Goal: Information Seeking & Learning: Understand process/instructions

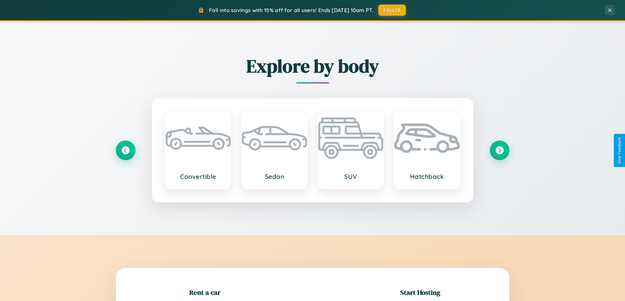
scroll to position [142, 0]
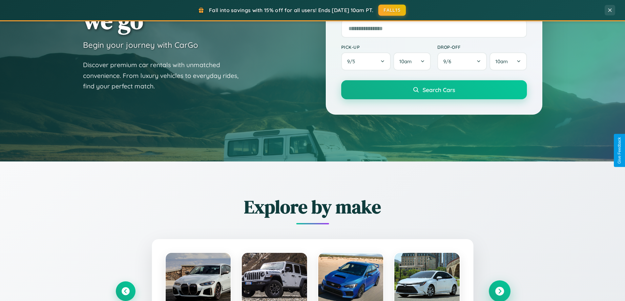
click at [499, 292] on icon at bounding box center [499, 291] width 9 height 9
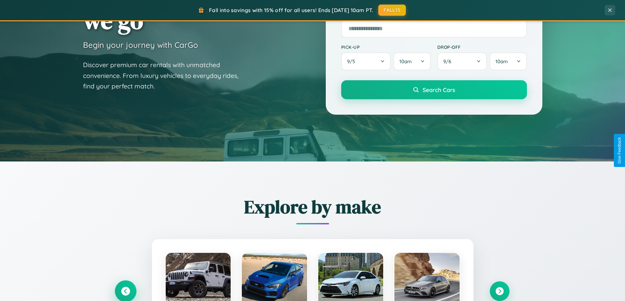
click at [125, 292] on icon at bounding box center [125, 291] width 9 height 9
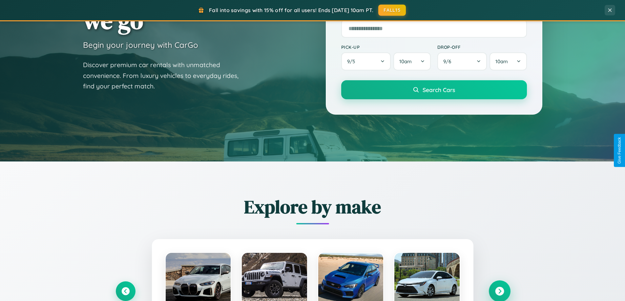
click at [499, 291] on icon at bounding box center [499, 291] width 9 height 9
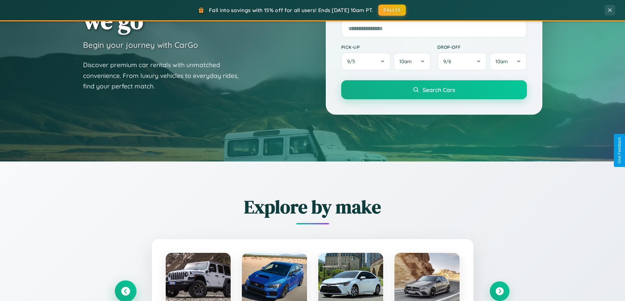
click at [125, 291] on icon at bounding box center [125, 291] width 9 height 9
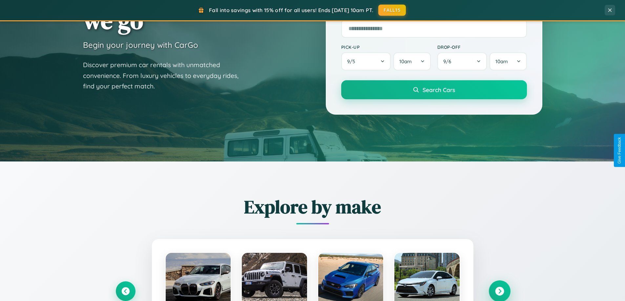
click at [499, 291] on icon at bounding box center [499, 291] width 9 height 9
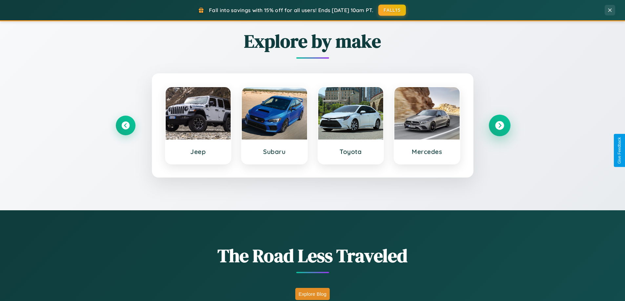
scroll to position [451, 0]
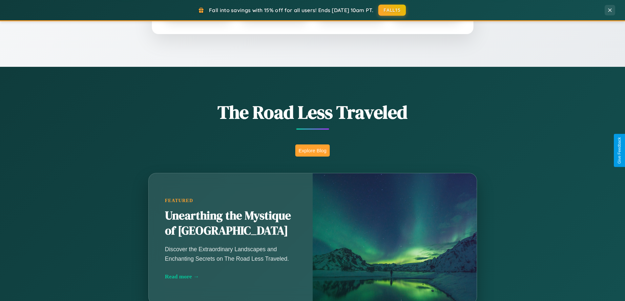
click at [312, 151] on button "Explore Blog" at bounding box center [312, 151] width 34 height 12
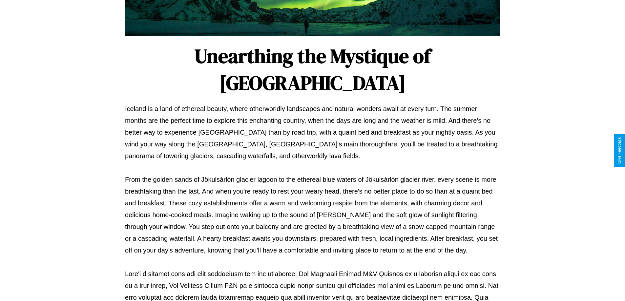
scroll to position [212, 0]
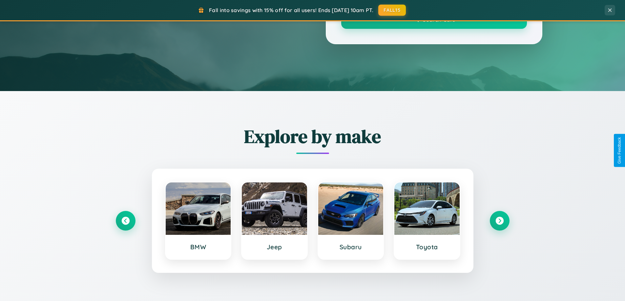
scroll to position [451, 0]
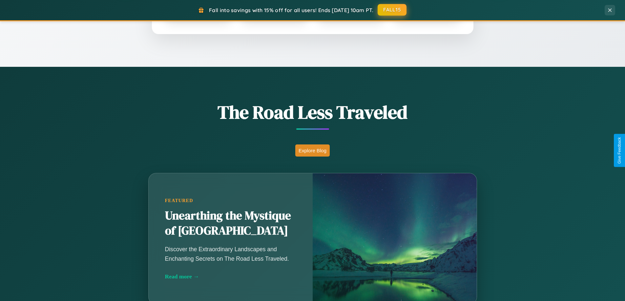
click at [392, 10] on button "FALL15" at bounding box center [391, 10] width 29 height 12
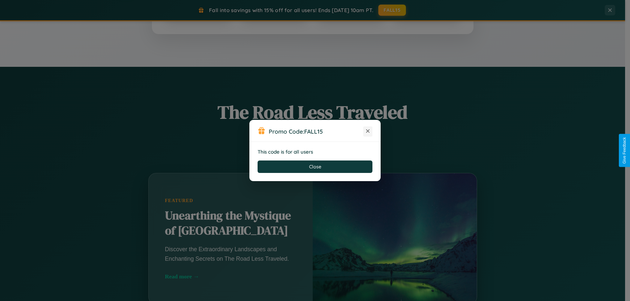
click at [368, 131] on icon at bounding box center [367, 131] width 7 height 7
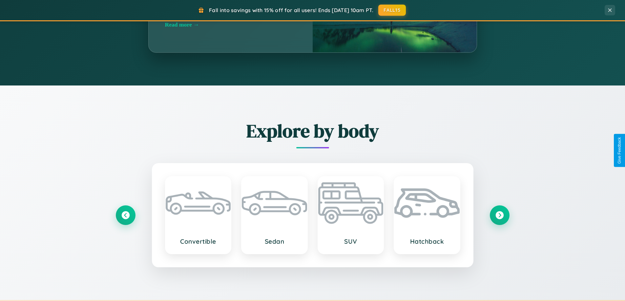
scroll to position [1054, 0]
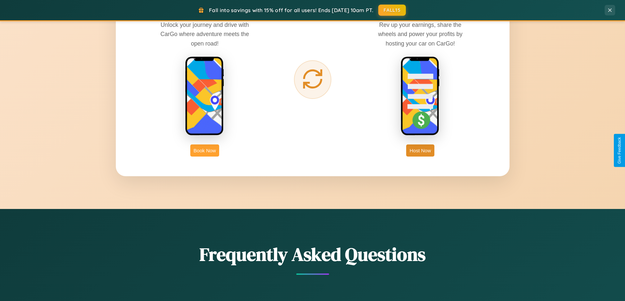
click at [205, 151] on button "Book Now" at bounding box center [204, 151] width 29 height 12
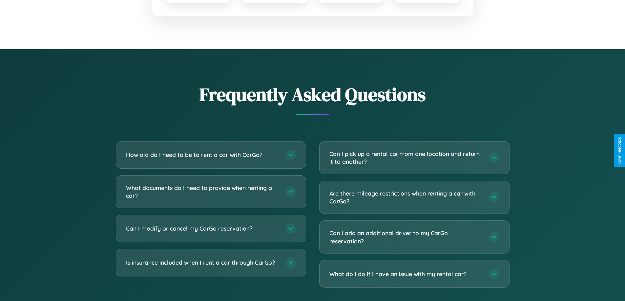
scroll to position [1153, 0]
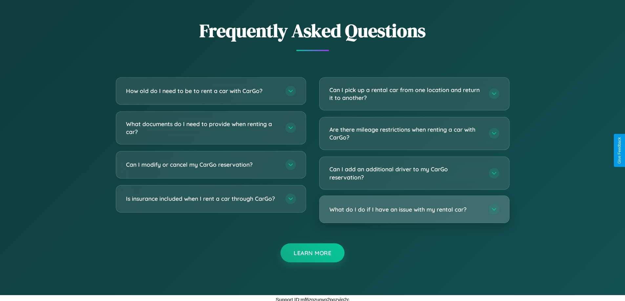
click at [414, 210] on h3 "What do I do if I have an issue with my rental car?" at bounding box center [405, 210] width 153 height 8
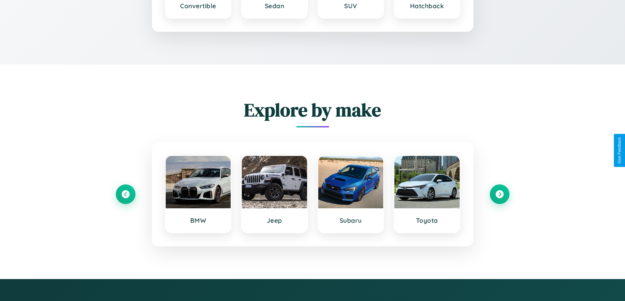
scroll to position [996, 0]
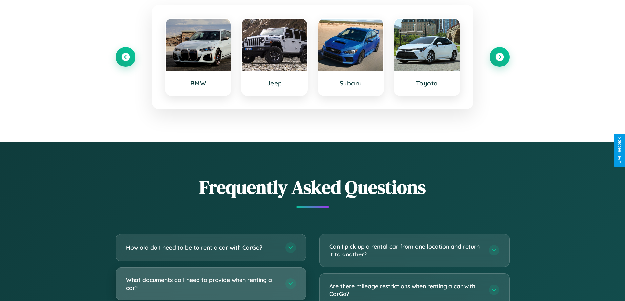
click at [211, 284] on h3 "What documents do I need to provide when renting a car?" at bounding box center [202, 284] width 153 height 16
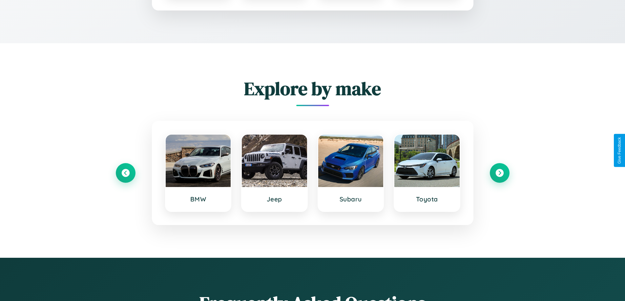
scroll to position [0, 0]
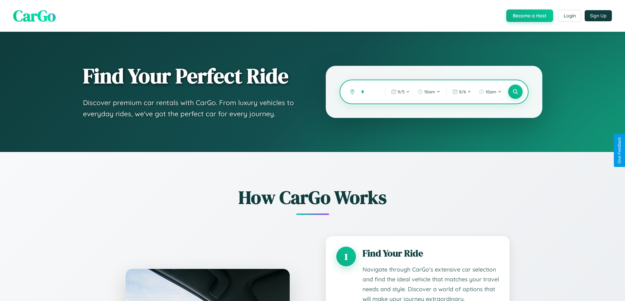
type input "**"
